Goal: Task Accomplishment & Management: Manage account settings

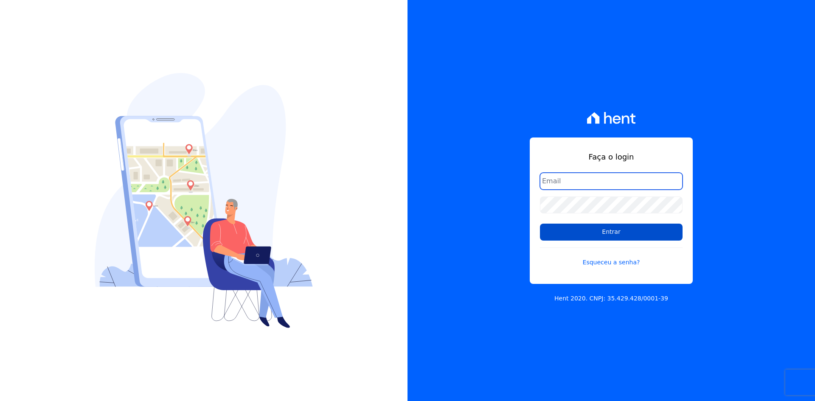
type input "[EMAIL_ADDRESS][DOMAIN_NAME]"
click at [547, 230] on input "Entrar" at bounding box center [611, 232] width 143 height 17
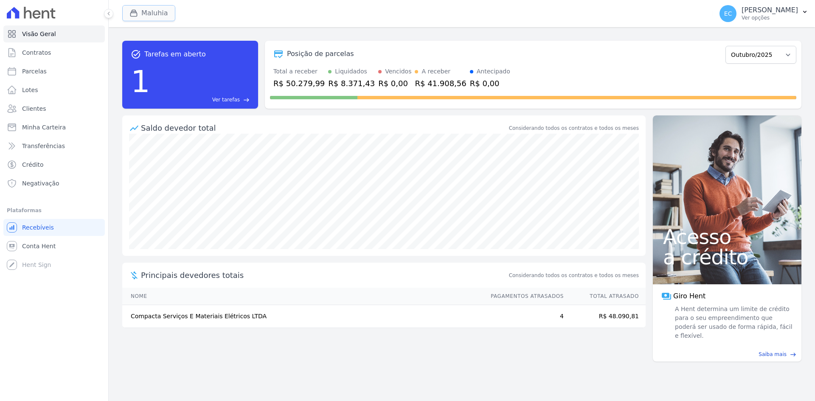
click at [137, 17] on button "Maluhia" at bounding box center [148, 13] width 53 height 16
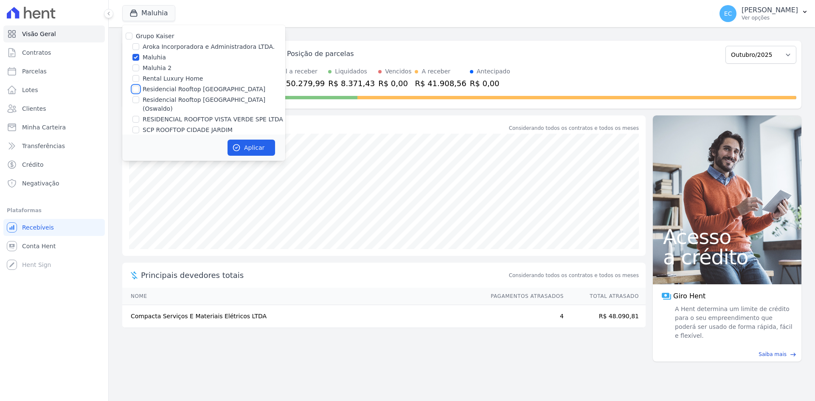
click at [137, 90] on input "Residencial Rooftop Vista Verde" at bounding box center [136, 89] width 7 height 7
checkbox input "true"
click at [137, 59] on input "Maluhia" at bounding box center [136, 57] width 7 height 7
checkbox input "false"
click at [243, 149] on button "Aplicar" at bounding box center [252, 148] width 48 height 16
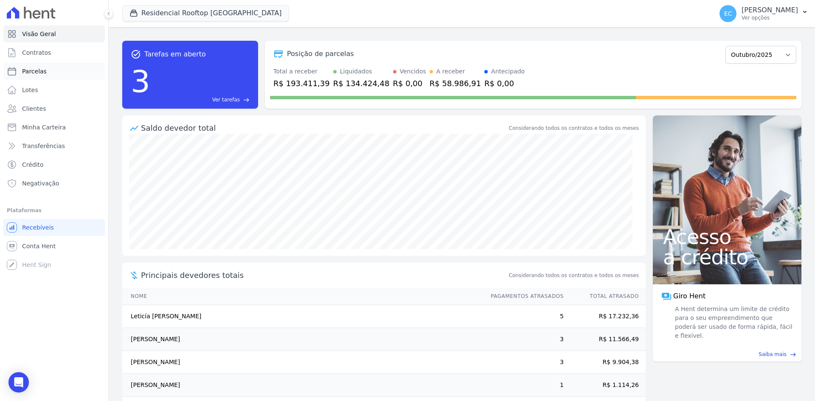
click at [82, 73] on link "Parcelas" at bounding box center [54, 71] width 102 height 17
select select
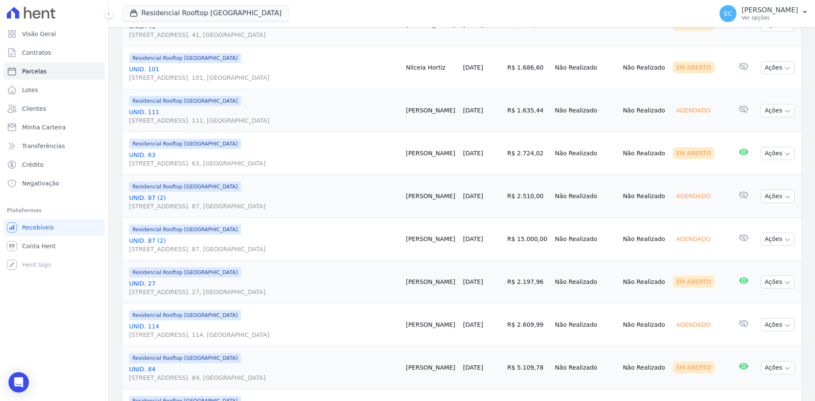
scroll to position [907, 0]
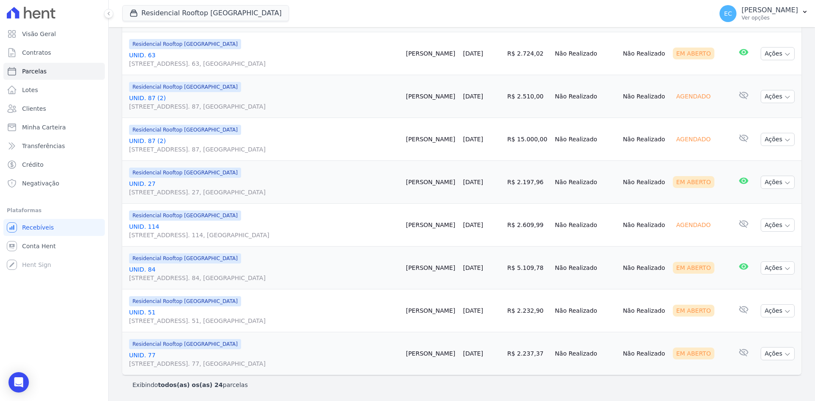
click at [145, 313] on link "UNID. 51 Alameda Harvey C Weeks, 54, Apto. 51, Cidade Vista Verde" at bounding box center [264, 316] width 270 height 17
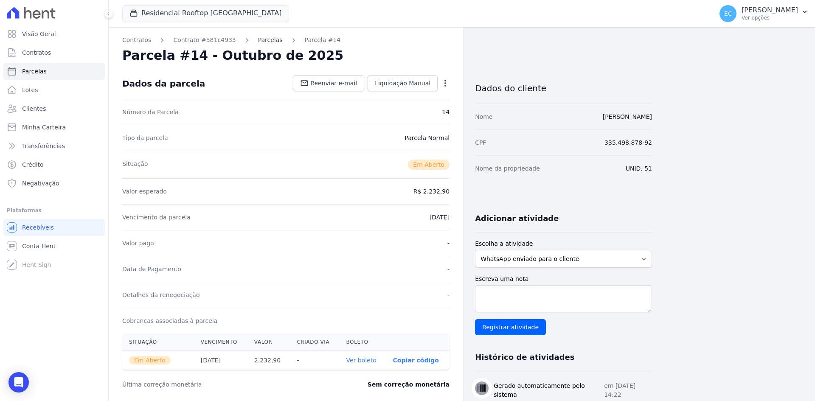
click at [258, 41] on link "Parcelas" at bounding box center [270, 40] width 25 height 9
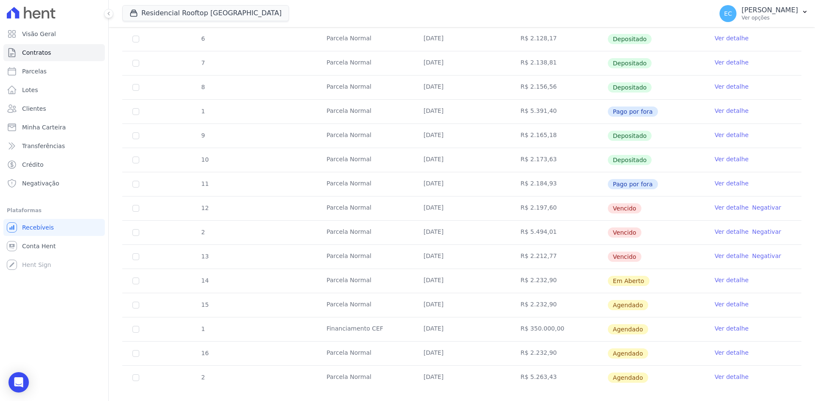
scroll to position [210, 0]
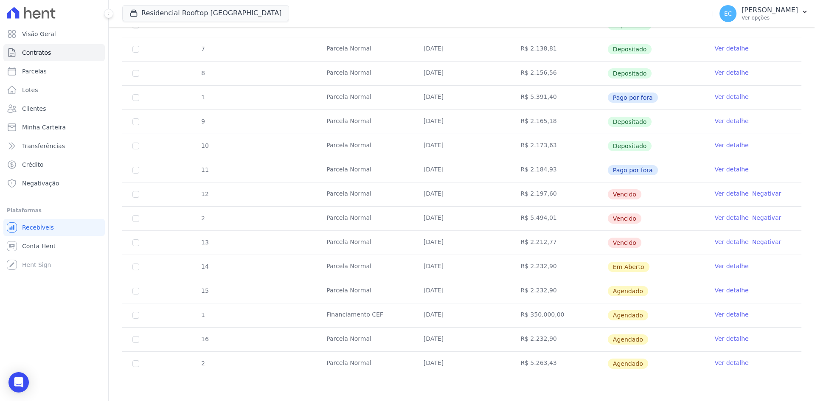
drag, startPoint x: 524, startPoint y: 193, endPoint x: 551, endPoint y: 193, distance: 27.2
click at [551, 193] on td "R$ 2.197,60" at bounding box center [559, 195] width 97 height 24
click at [561, 195] on td "R$ 2.197,60" at bounding box center [559, 195] width 97 height 24
click at [72, 73] on link "Parcelas" at bounding box center [54, 71] width 102 height 17
select select
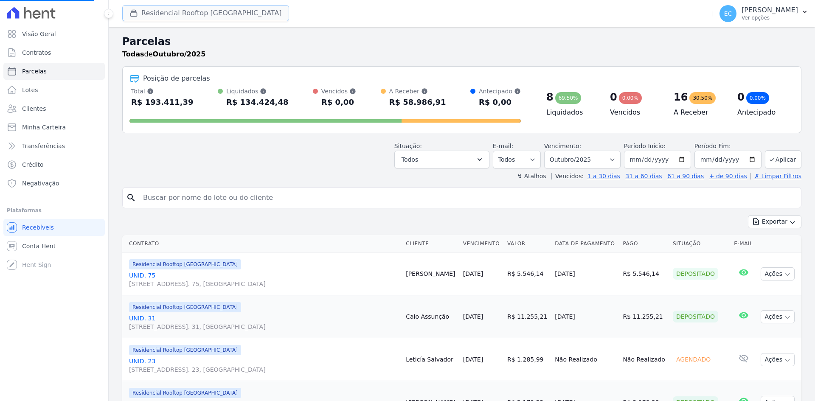
click at [143, 13] on button "Residencial Rooftop Vista Verde" at bounding box center [205, 13] width 167 height 16
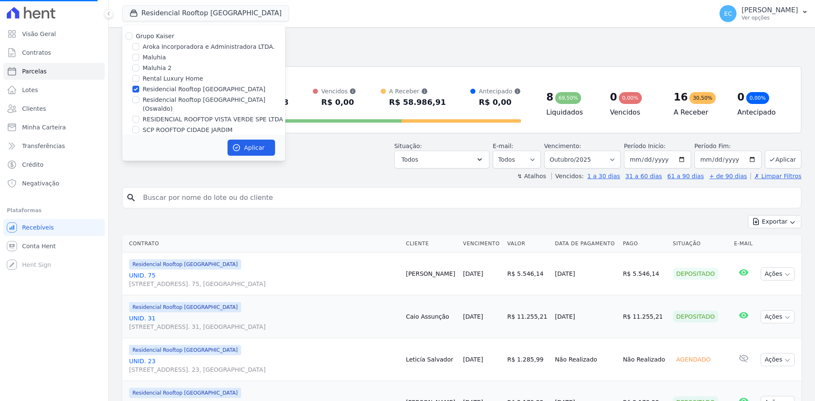
select select
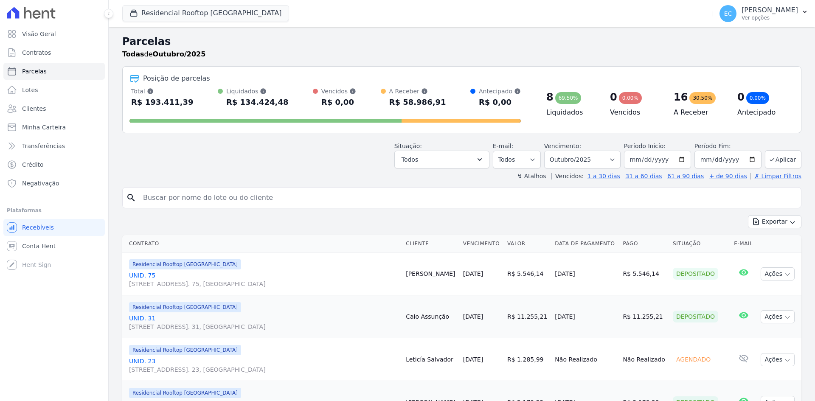
click at [134, 43] on h2 "Parcelas" at bounding box center [462, 41] width 680 height 15
click at [139, 11] on div "button" at bounding box center [136, 13] width 12 height 8
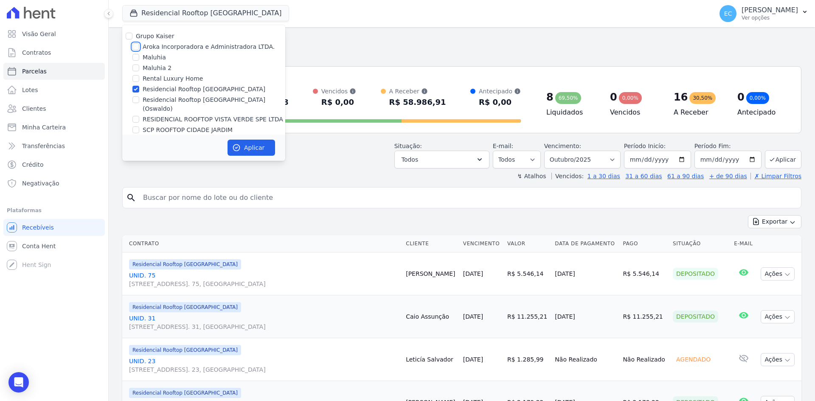
click at [137, 45] on input "Aroka Incorporadora e Administradora LTDA." at bounding box center [136, 46] width 7 height 7
checkbox input "true"
click at [137, 87] on input "Residencial Rooftop Vista Verde" at bounding box center [136, 89] width 7 height 7
checkbox input "false"
click at [239, 141] on button "Aplicar" at bounding box center [252, 148] width 48 height 16
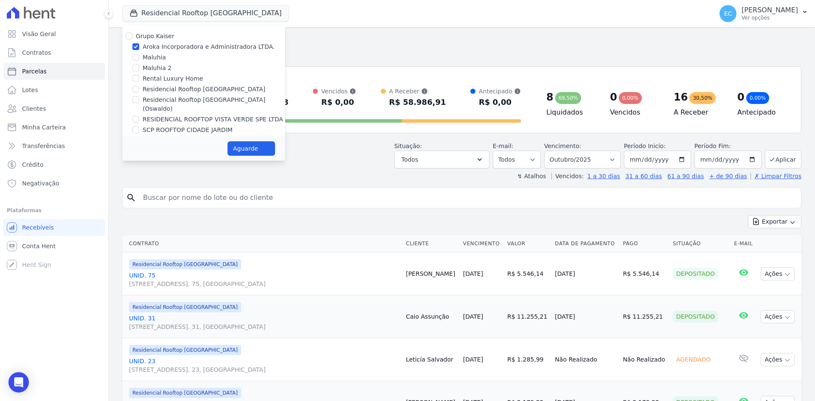
select select
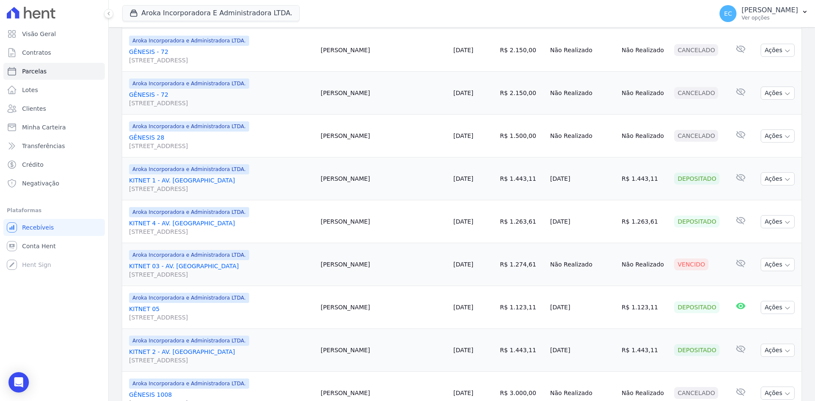
scroll to position [85, 0]
